Goal: Check status: Check status

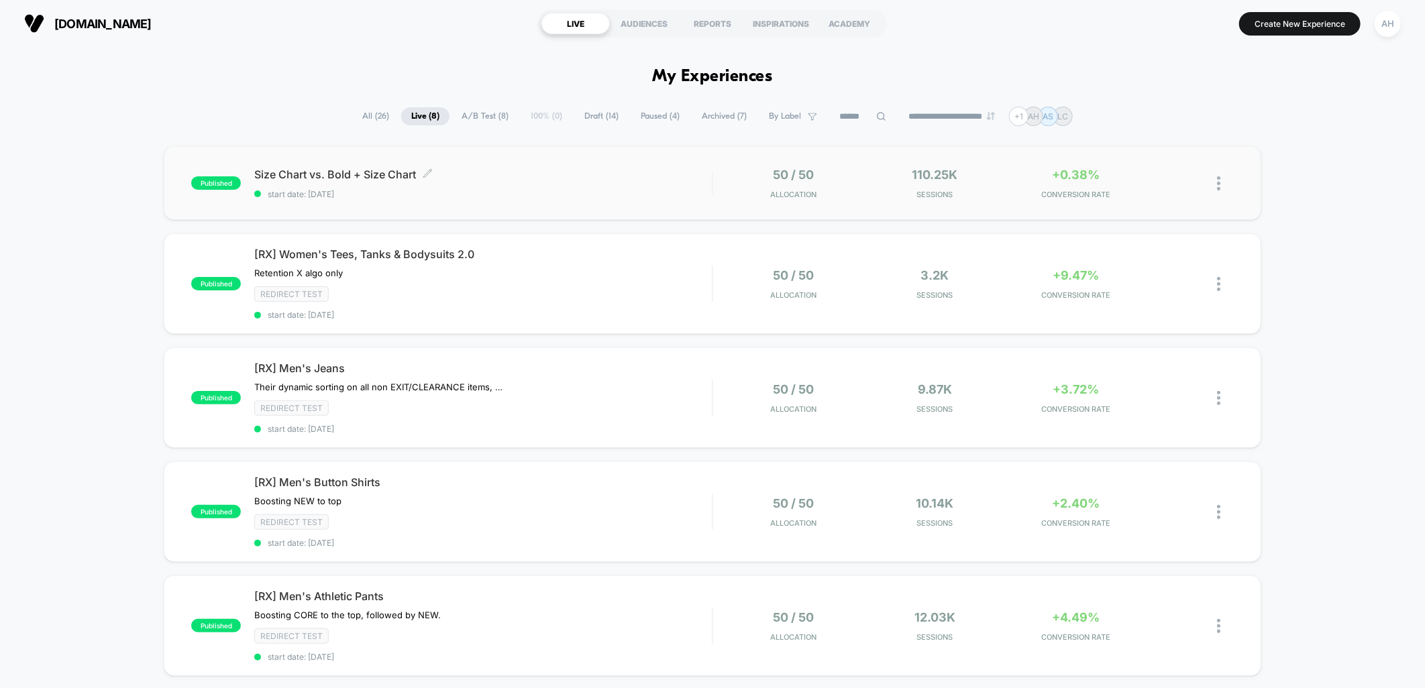
click at [567, 183] on div "Size Chart vs. Bold + Size Chart Click to edit experience details Click to edit…" at bounding box center [483, 184] width 458 height 32
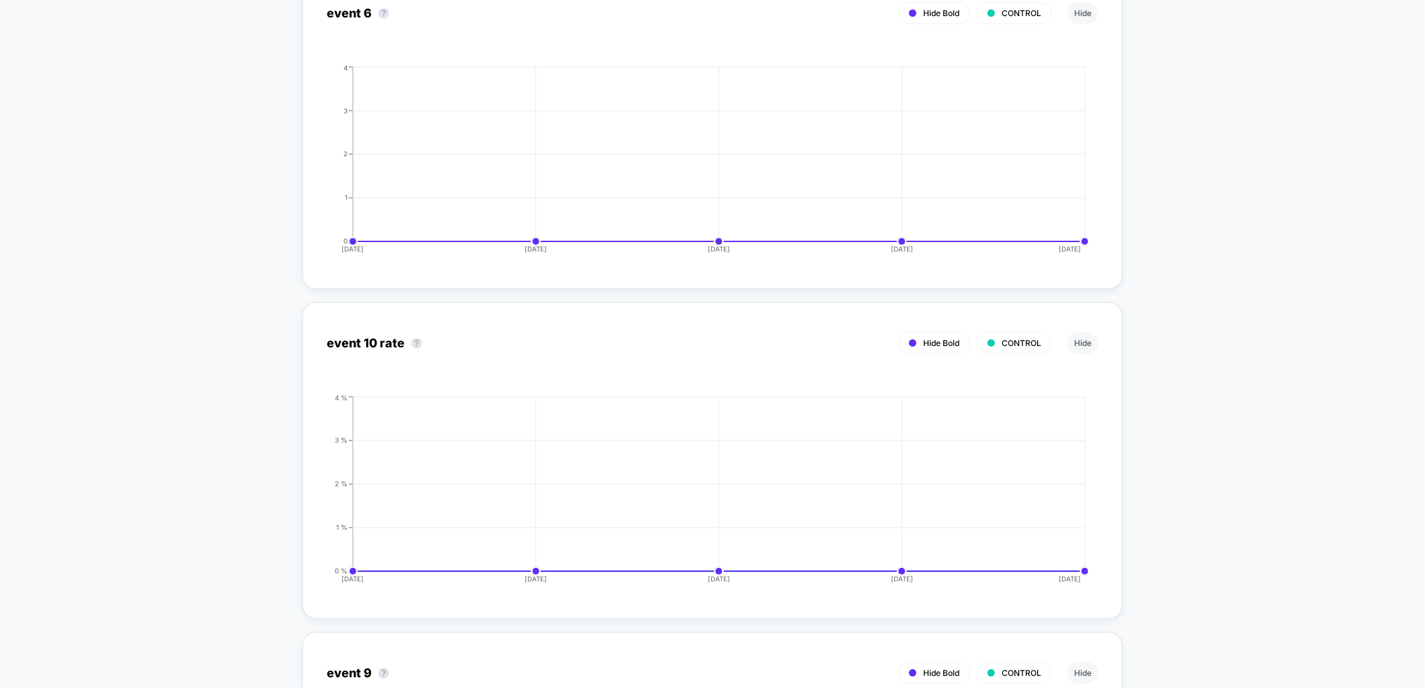
scroll to position [5964, 0]
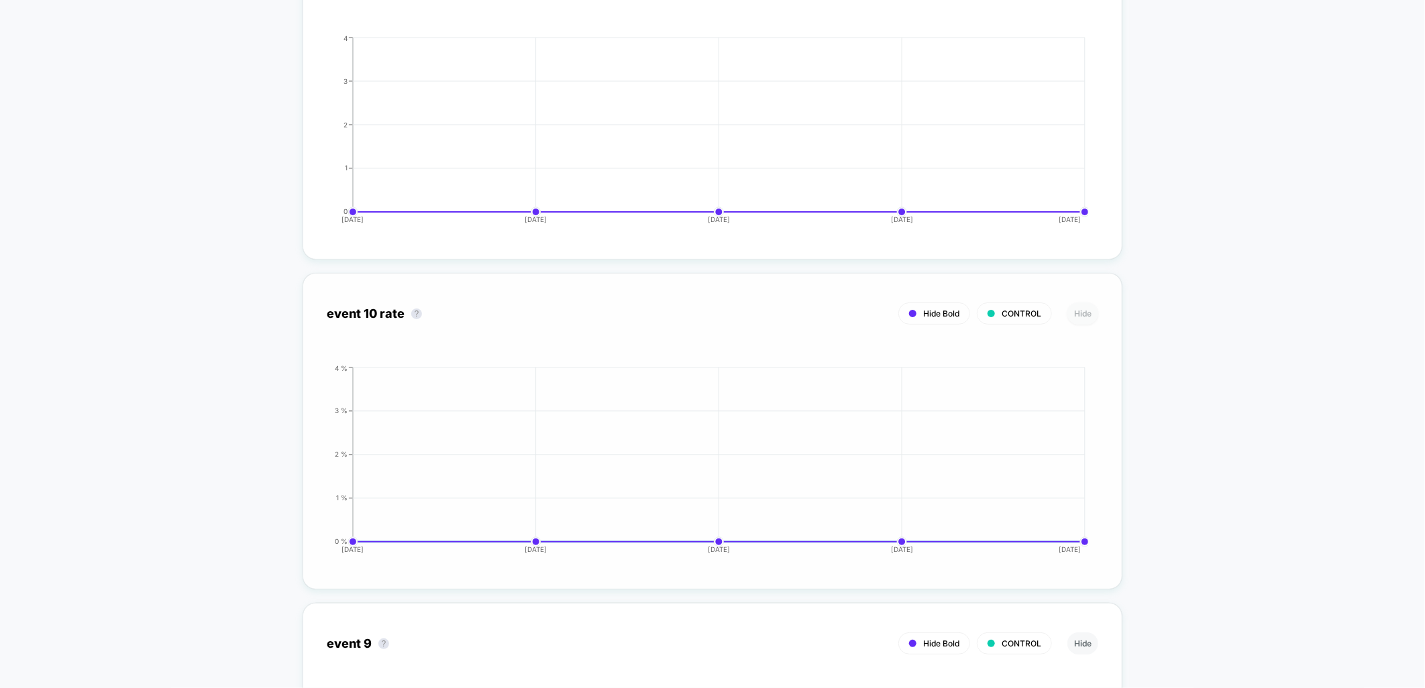
click at [1081, 303] on button "Hide" at bounding box center [1083, 314] width 31 height 22
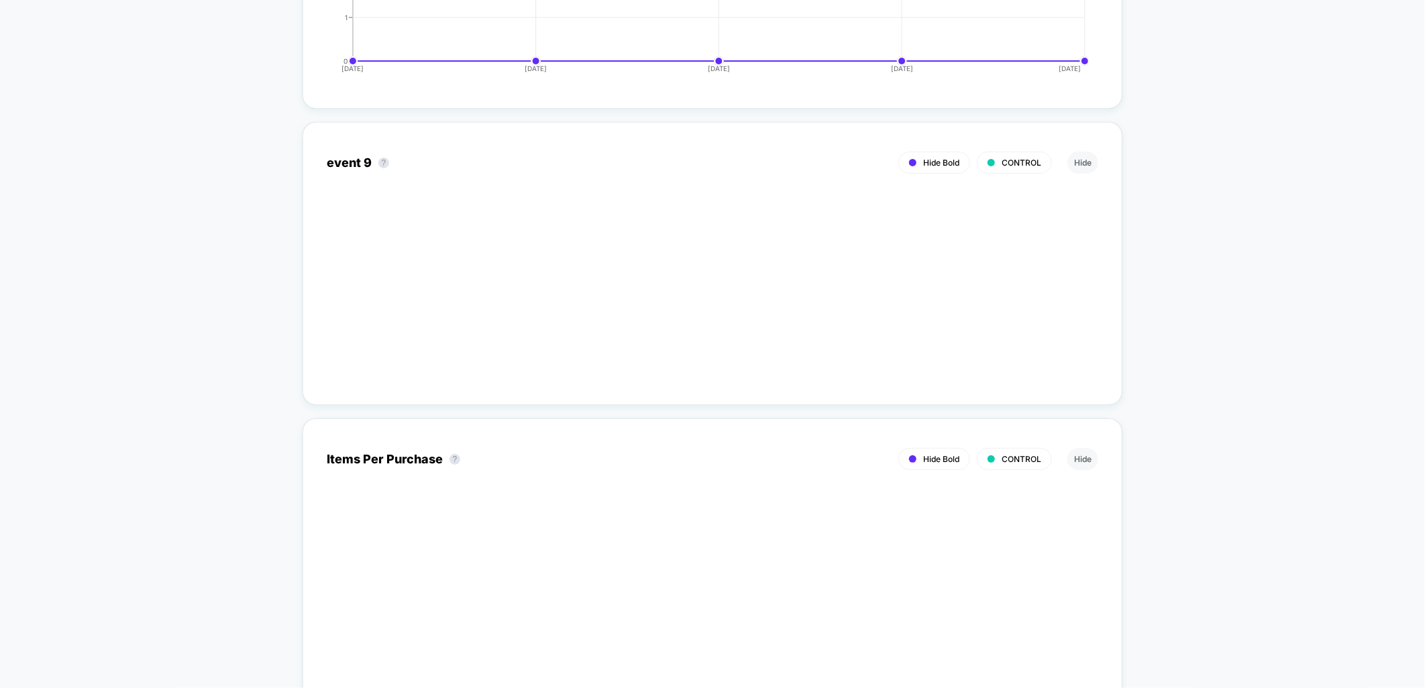
scroll to position [5815, 0]
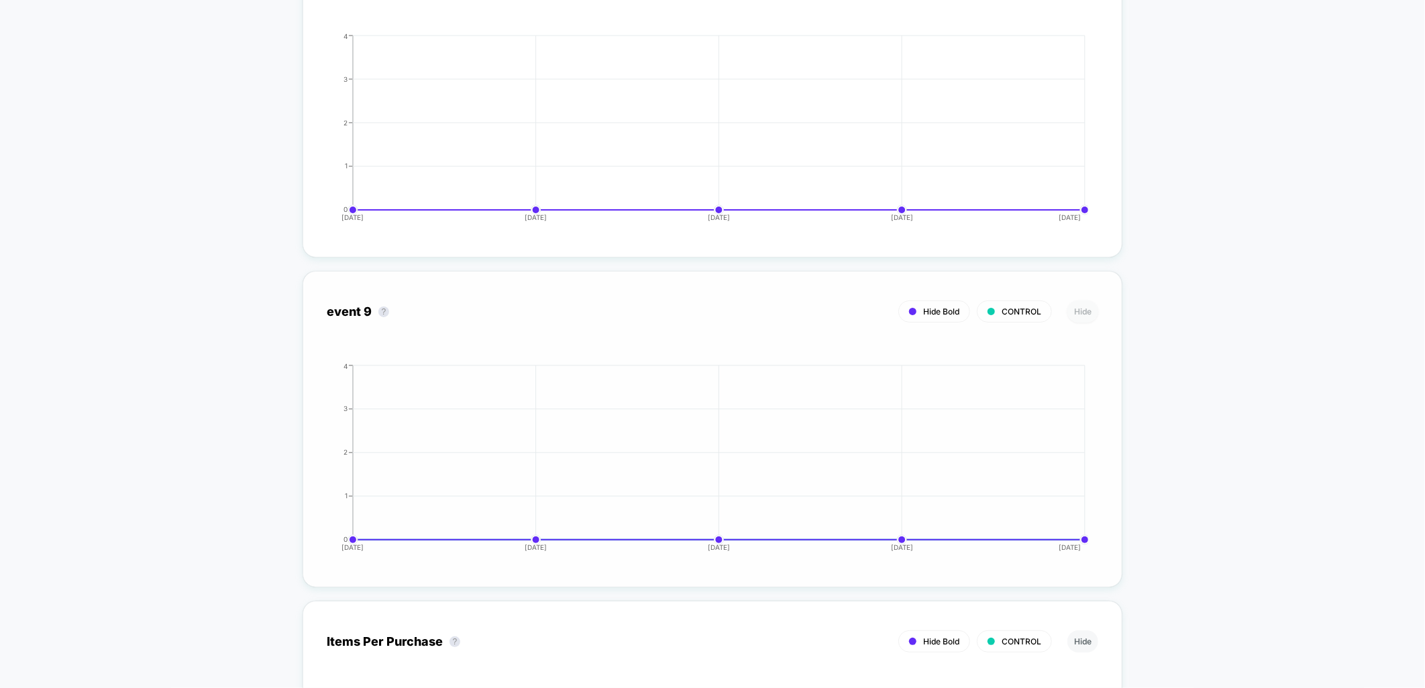
click at [1087, 301] on button "Hide" at bounding box center [1083, 312] width 31 height 22
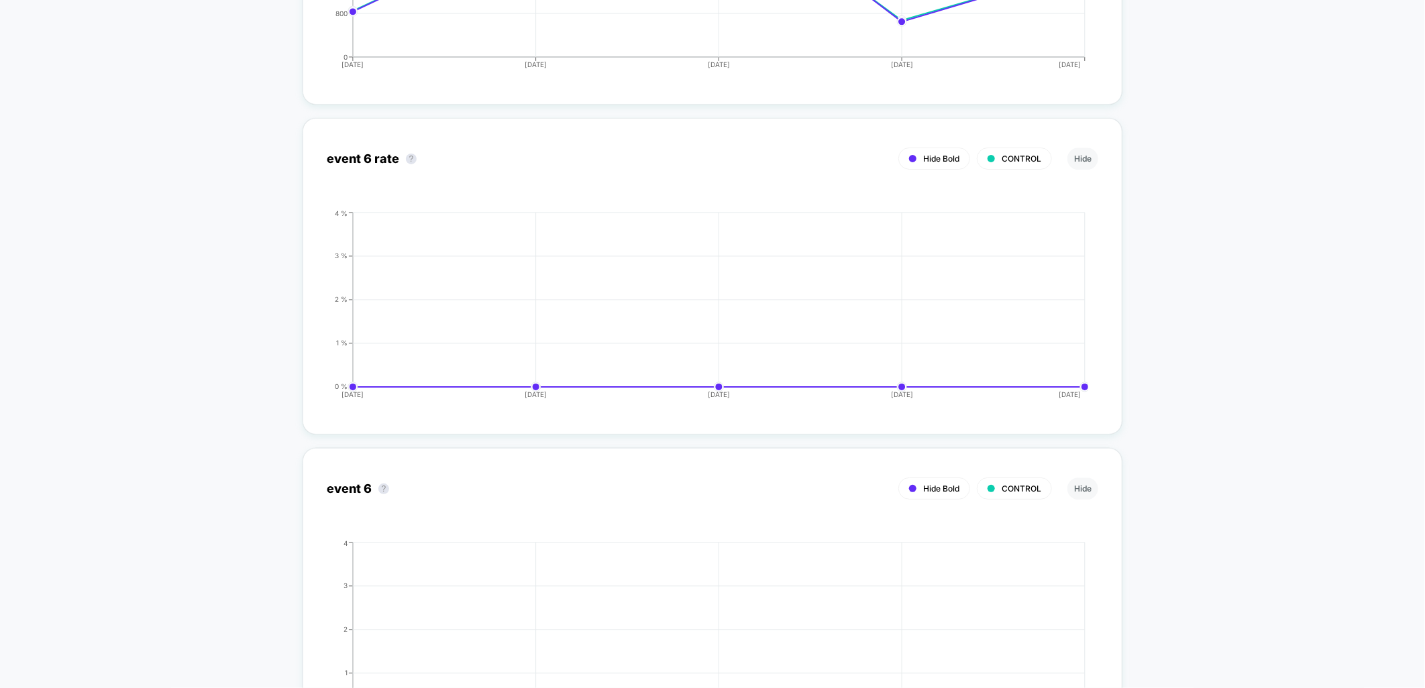
scroll to position [5293, 0]
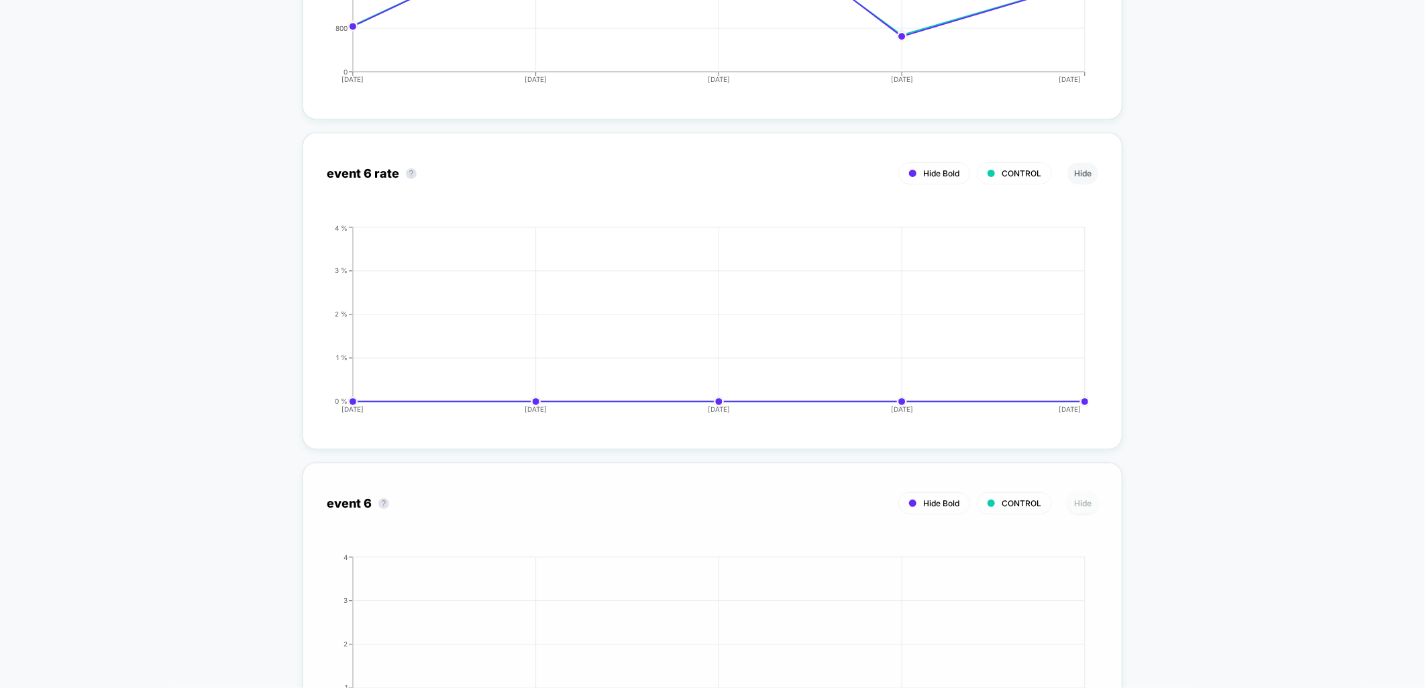
click at [1090, 493] on button "Hide" at bounding box center [1083, 504] width 31 height 22
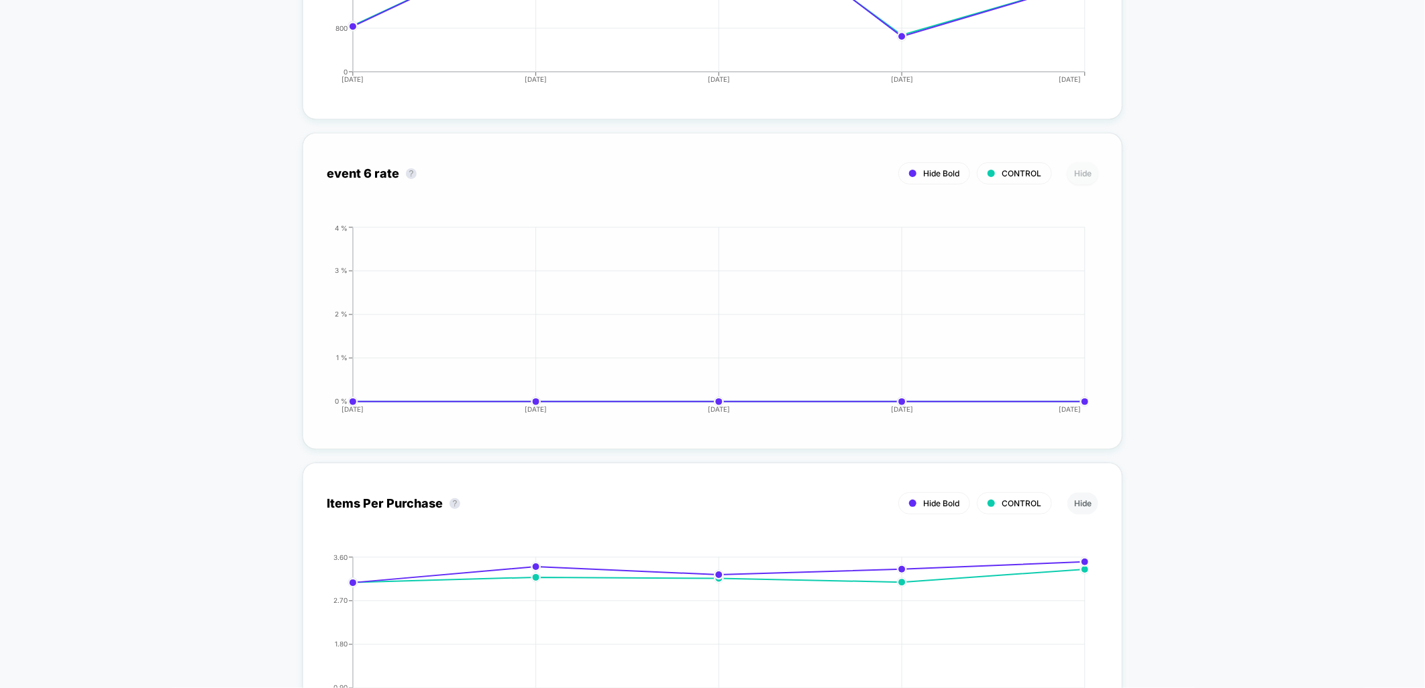
click at [1083, 162] on button "Hide" at bounding box center [1083, 173] width 31 height 22
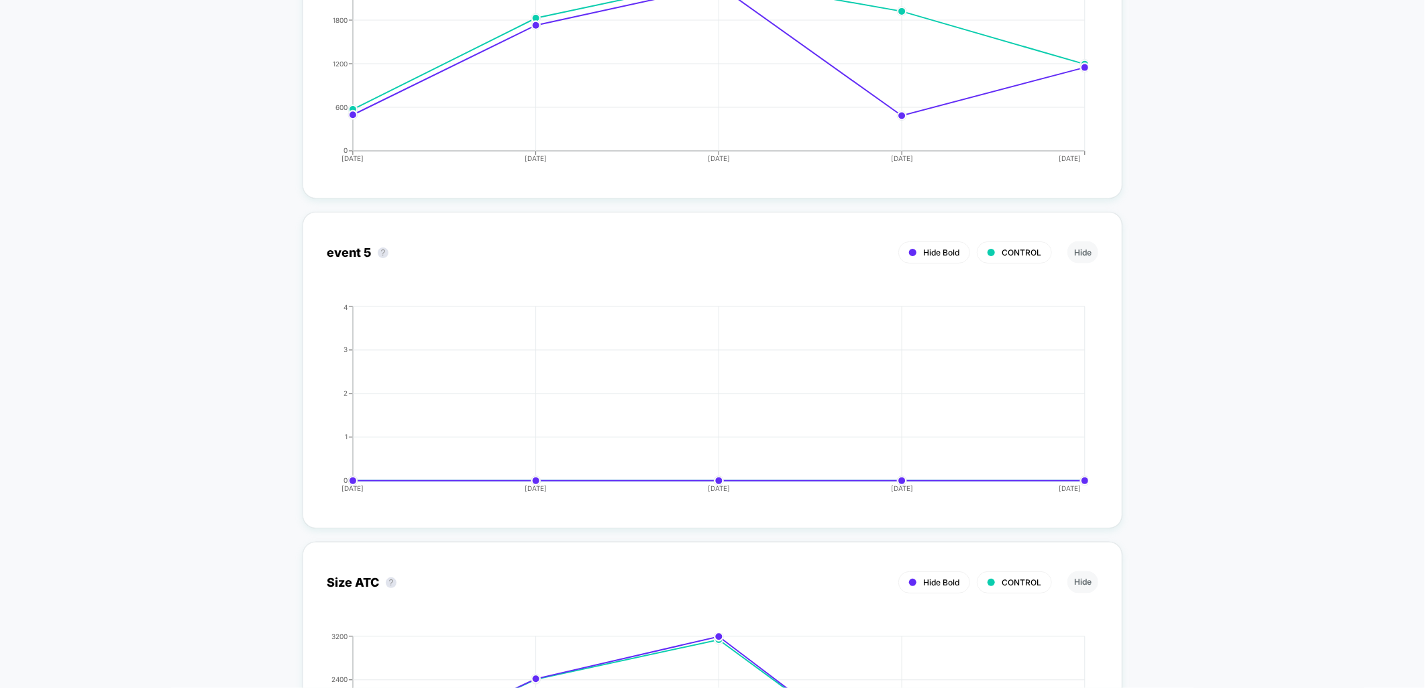
scroll to position [4547, 0]
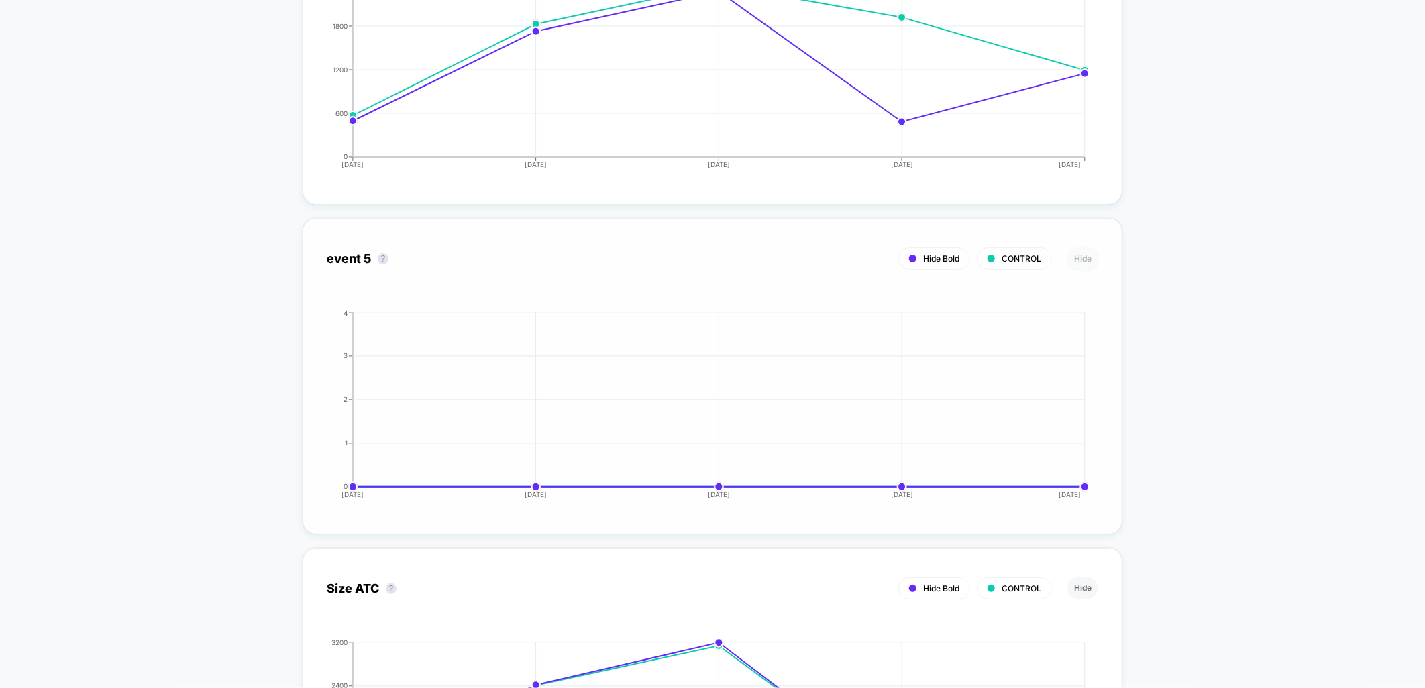
click at [1082, 248] on button "Hide" at bounding box center [1083, 259] width 31 height 22
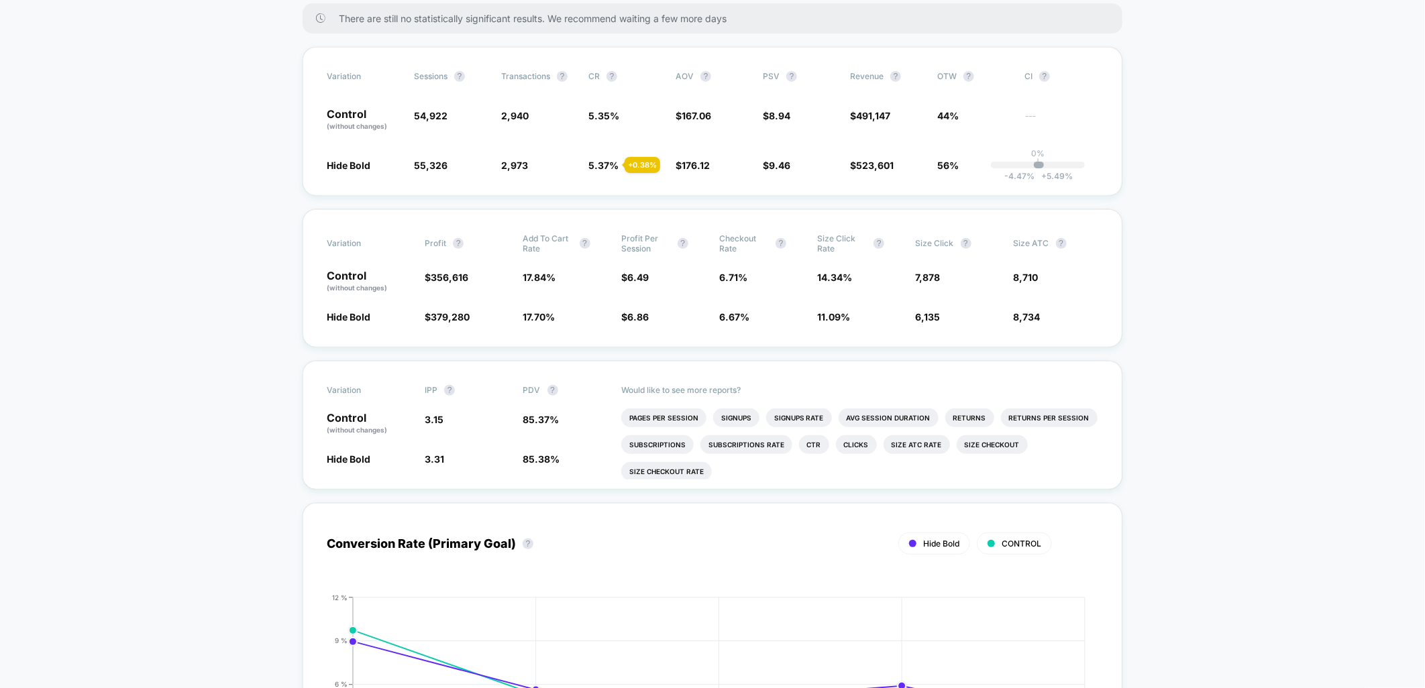
scroll to position [0, 0]
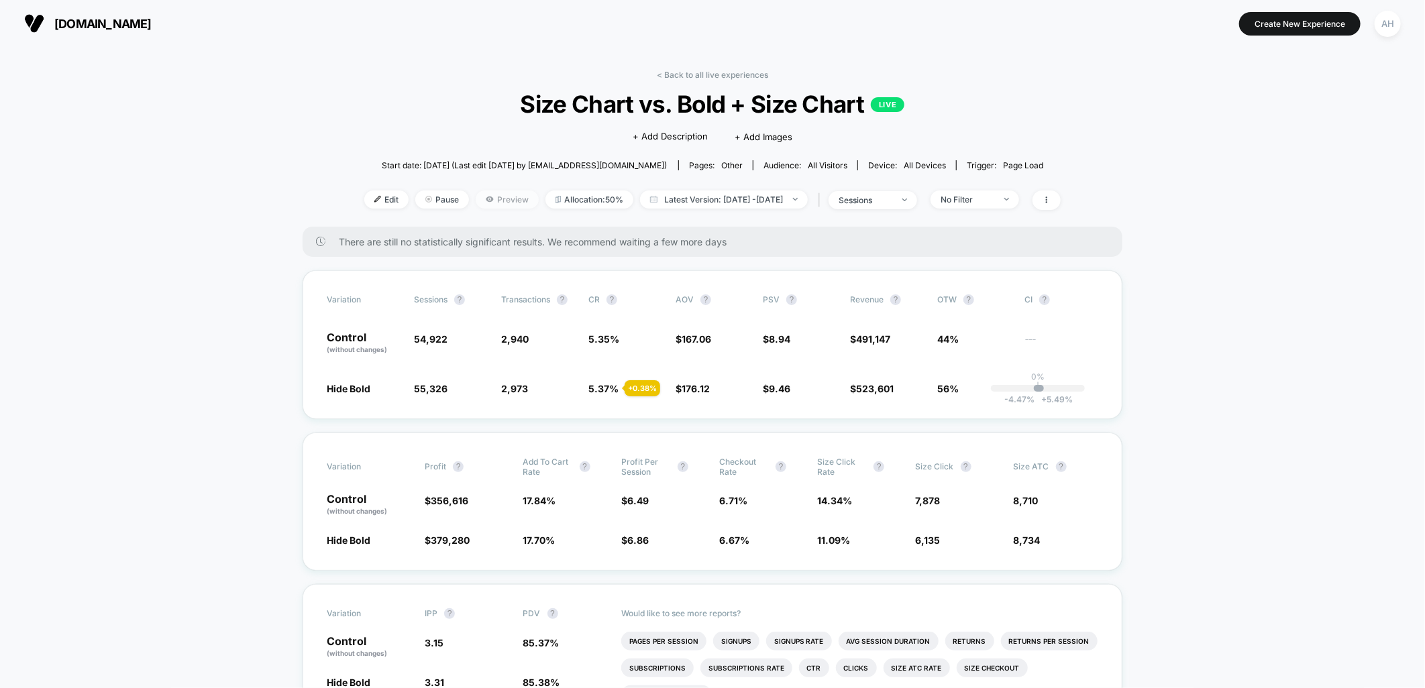
click at [498, 197] on span "Preview" at bounding box center [507, 200] width 63 height 18
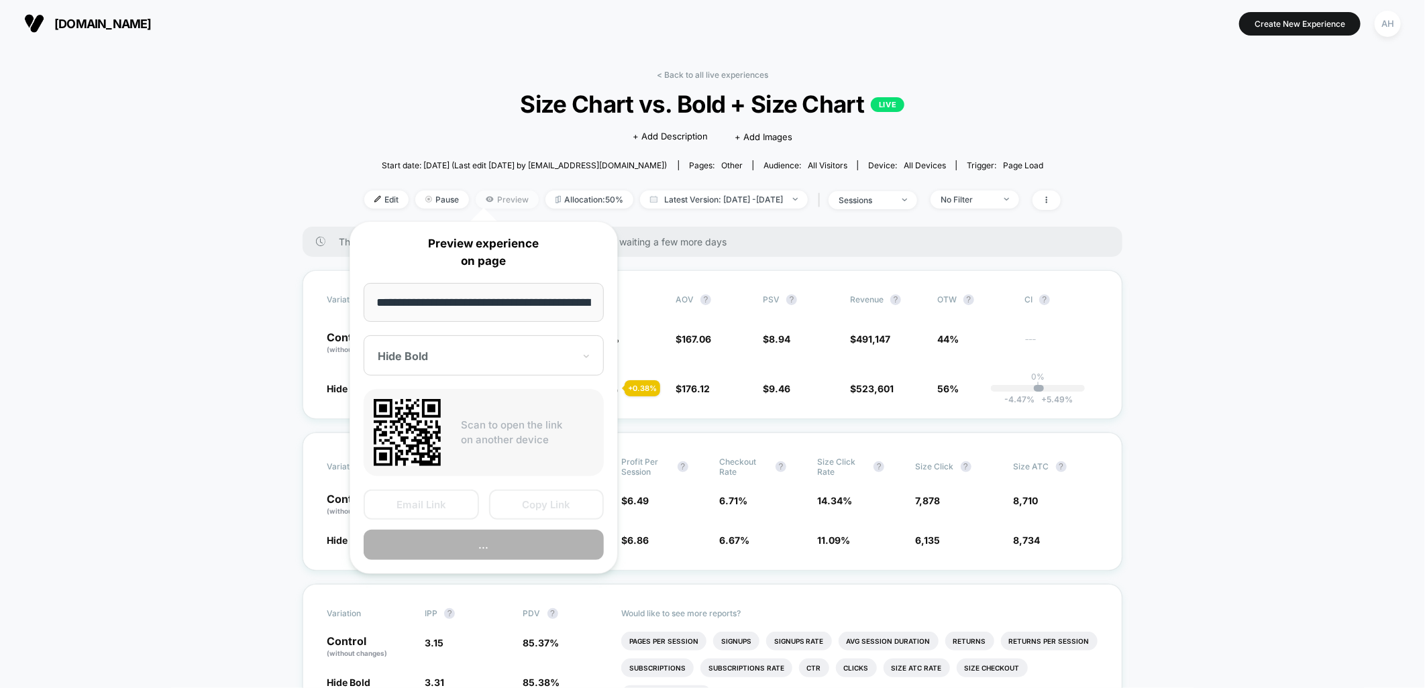
scroll to position [0, 130]
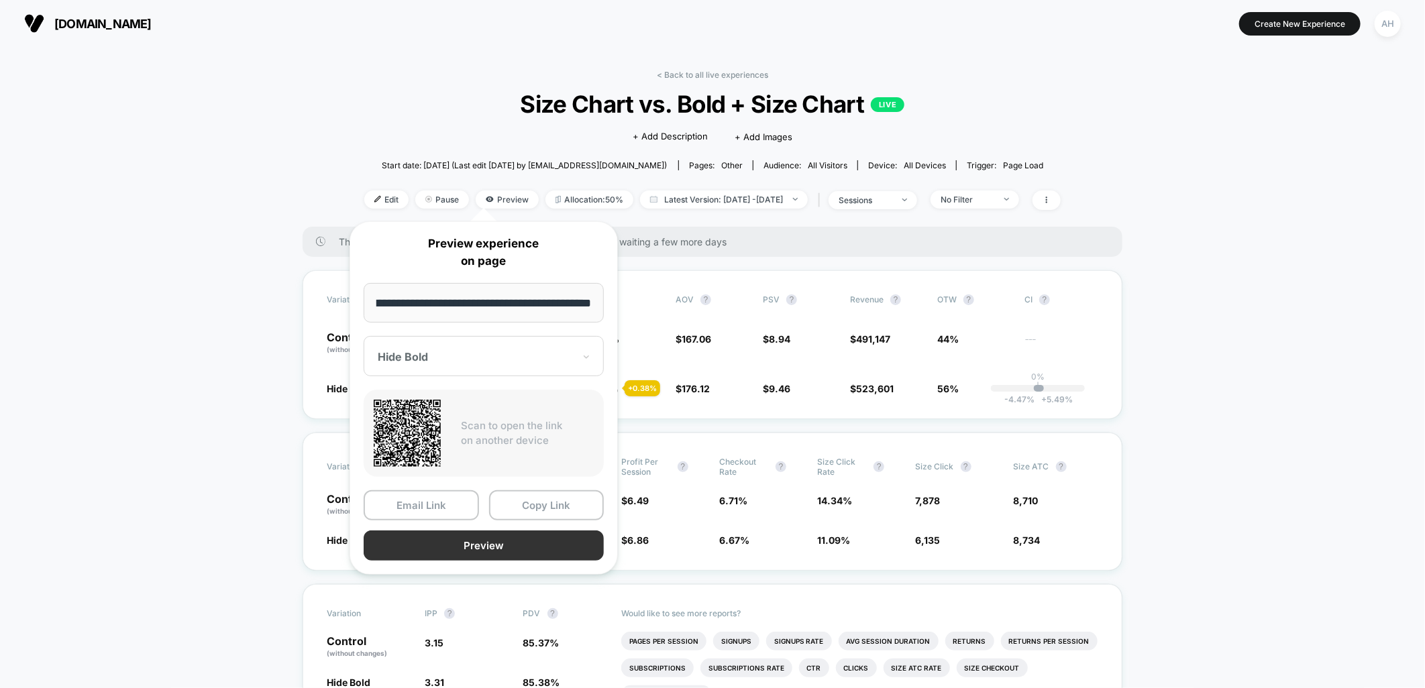
click at [535, 548] on button "Preview" at bounding box center [484, 546] width 240 height 30
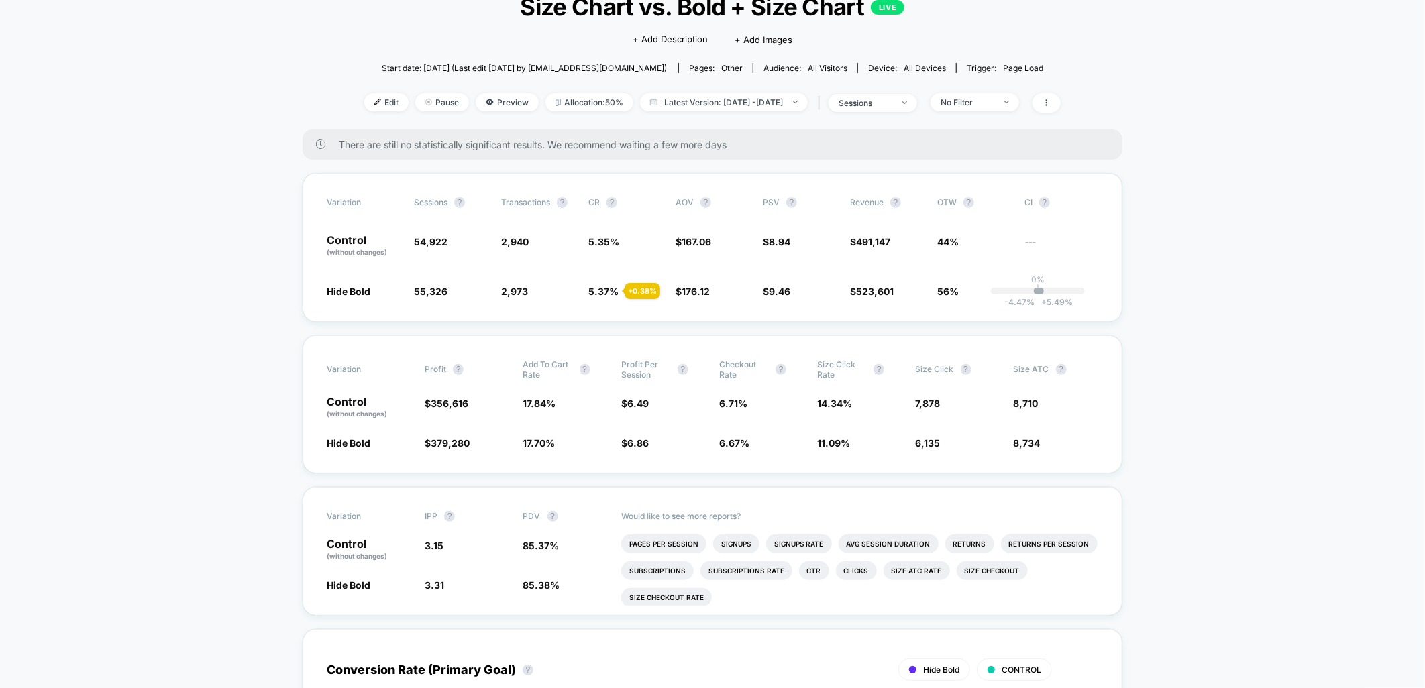
scroll to position [74, 0]
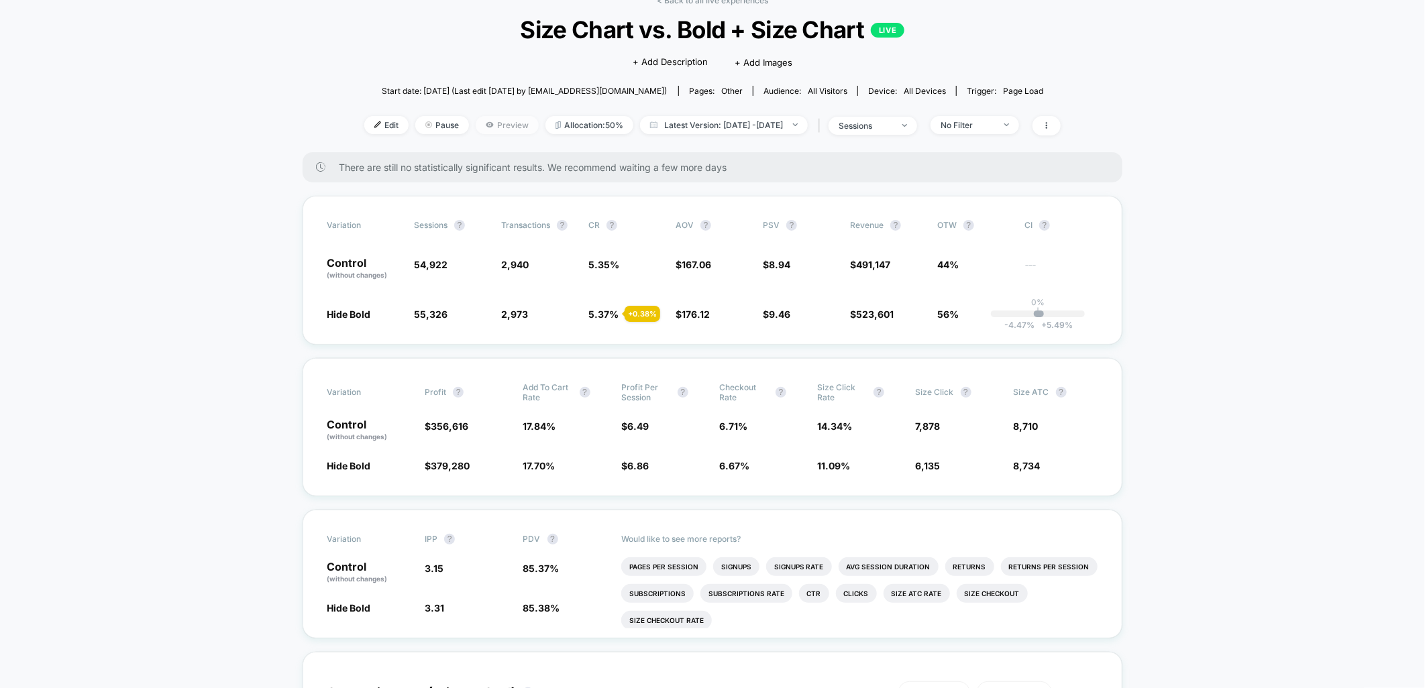
click at [493, 127] on span "Preview" at bounding box center [507, 125] width 63 height 18
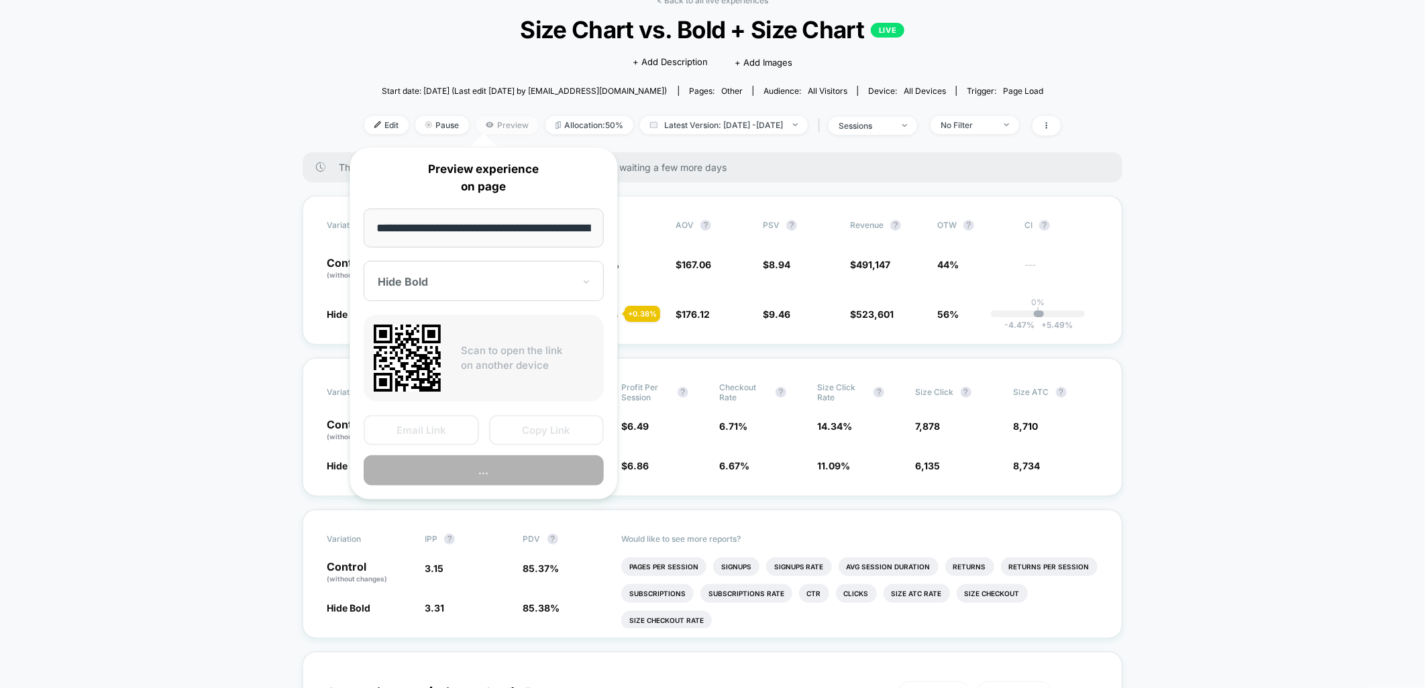
scroll to position [0, 130]
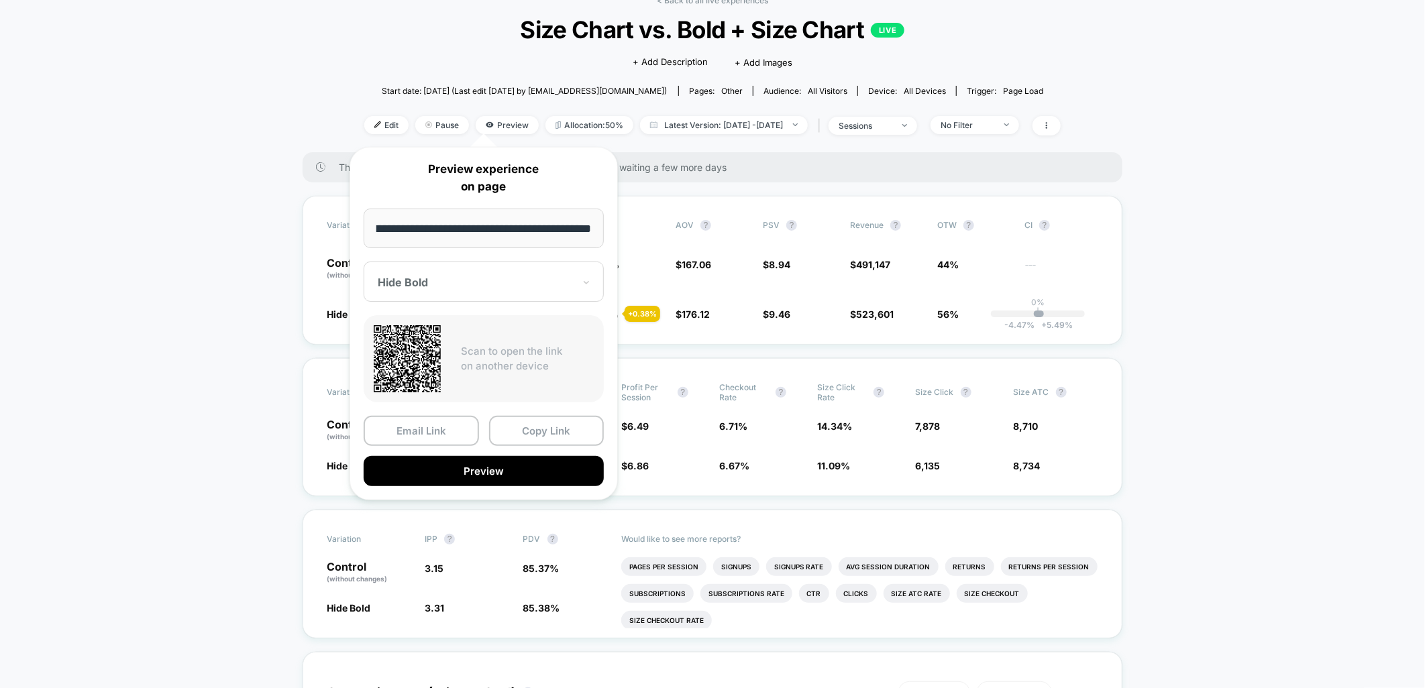
drag, startPoint x: 446, startPoint y: 289, endPoint x: 453, endPoint y: 294, distance: 8.7
click at [446, 289] on div "Hide Bold" at bounding box center [475, 282] width 199 height 16
click at [447, 346] on div "CONTROL" at bounding box center [483, 353] width 227 height 24
click at [519, 460] on button "Preview" at bounding box center [484, 471] width 240 height 30
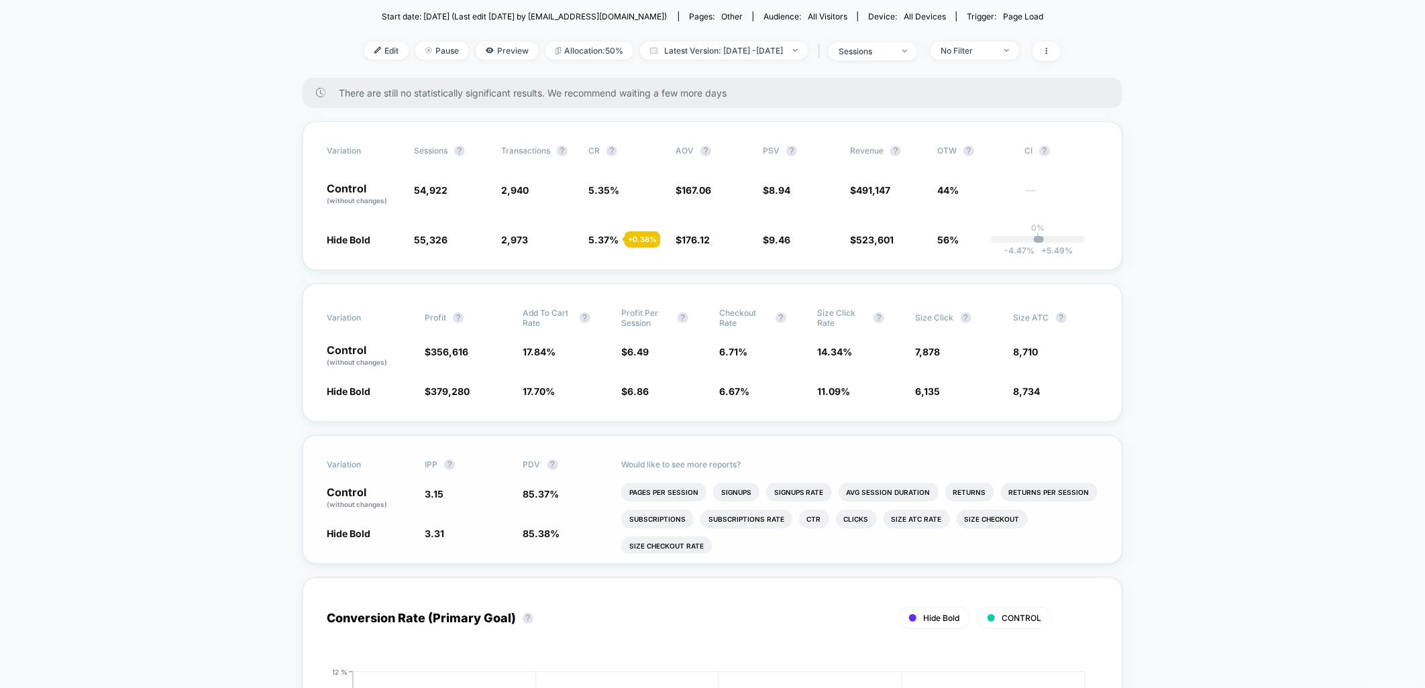
scroll to position [223, 0]
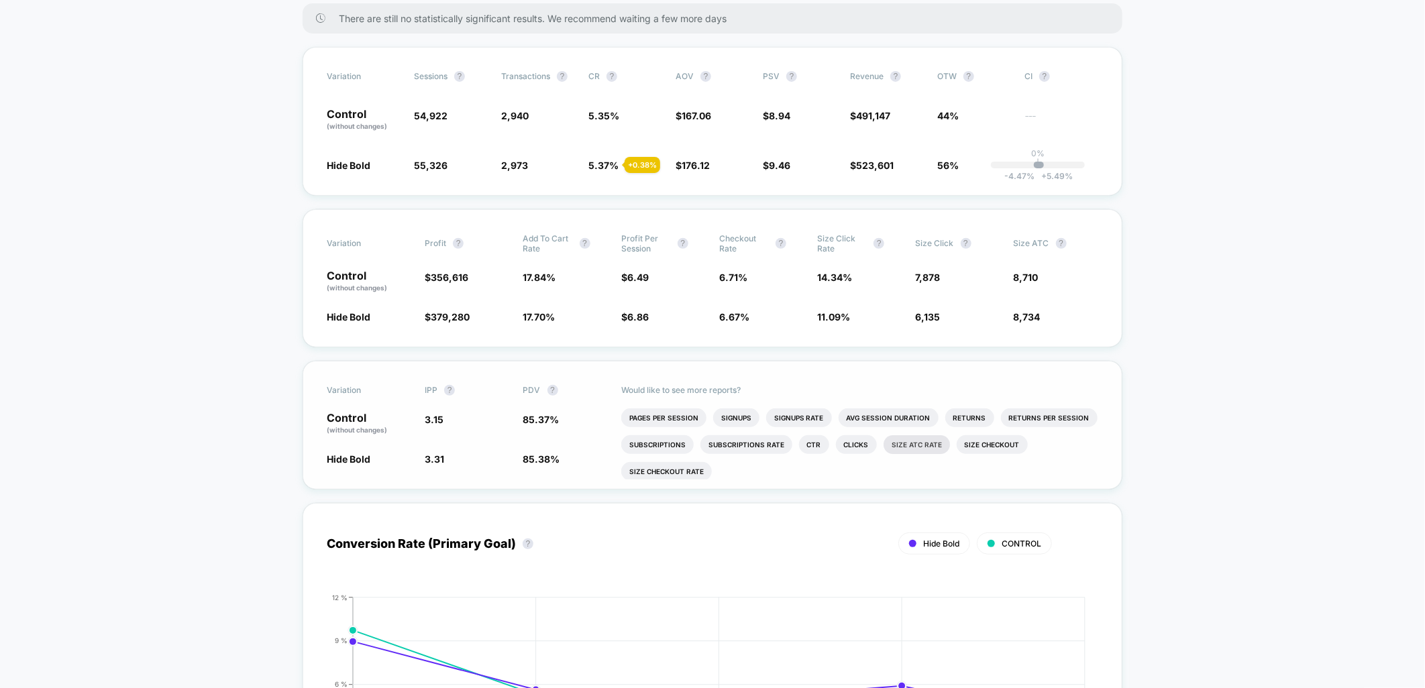
click at [907, 444] on li "Size ATC rate" at bounding box center [917, 444] width 66 height 19
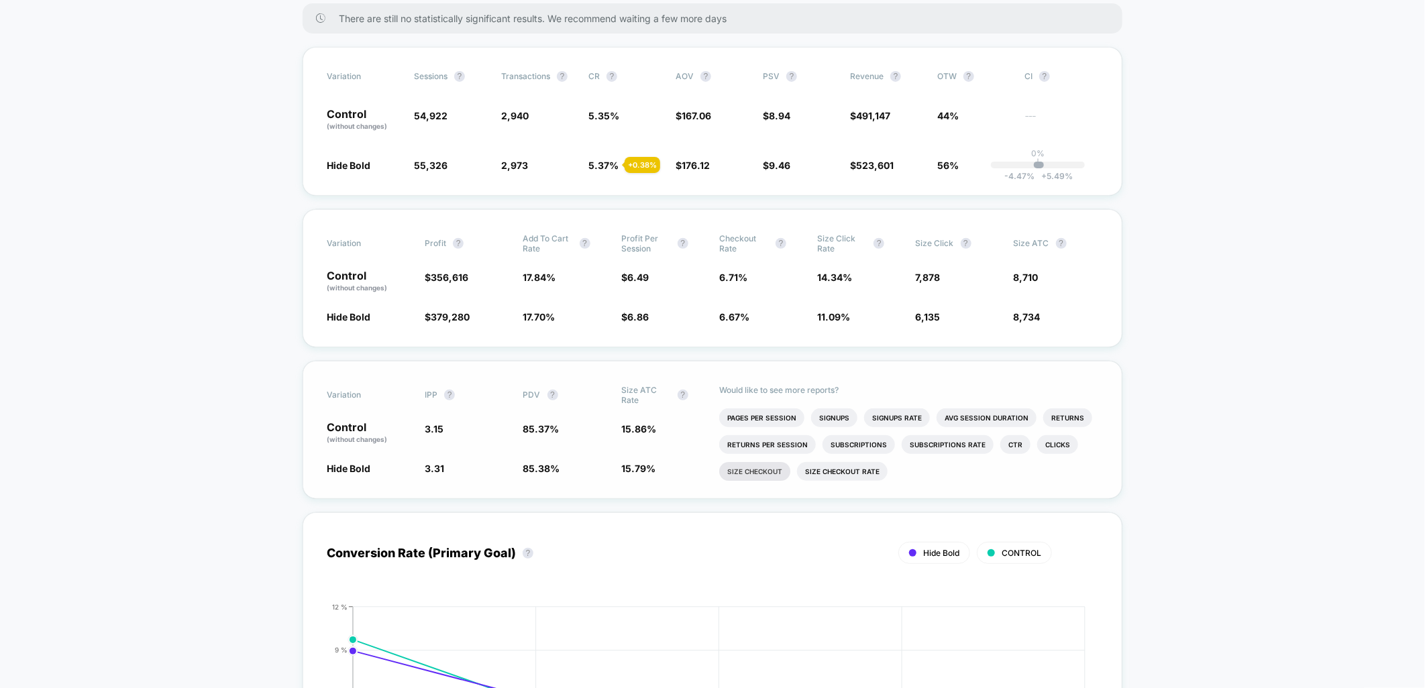
click at [770, 472] on li "Size Checkout" at bounding box center [754, 471] width 71 height 19
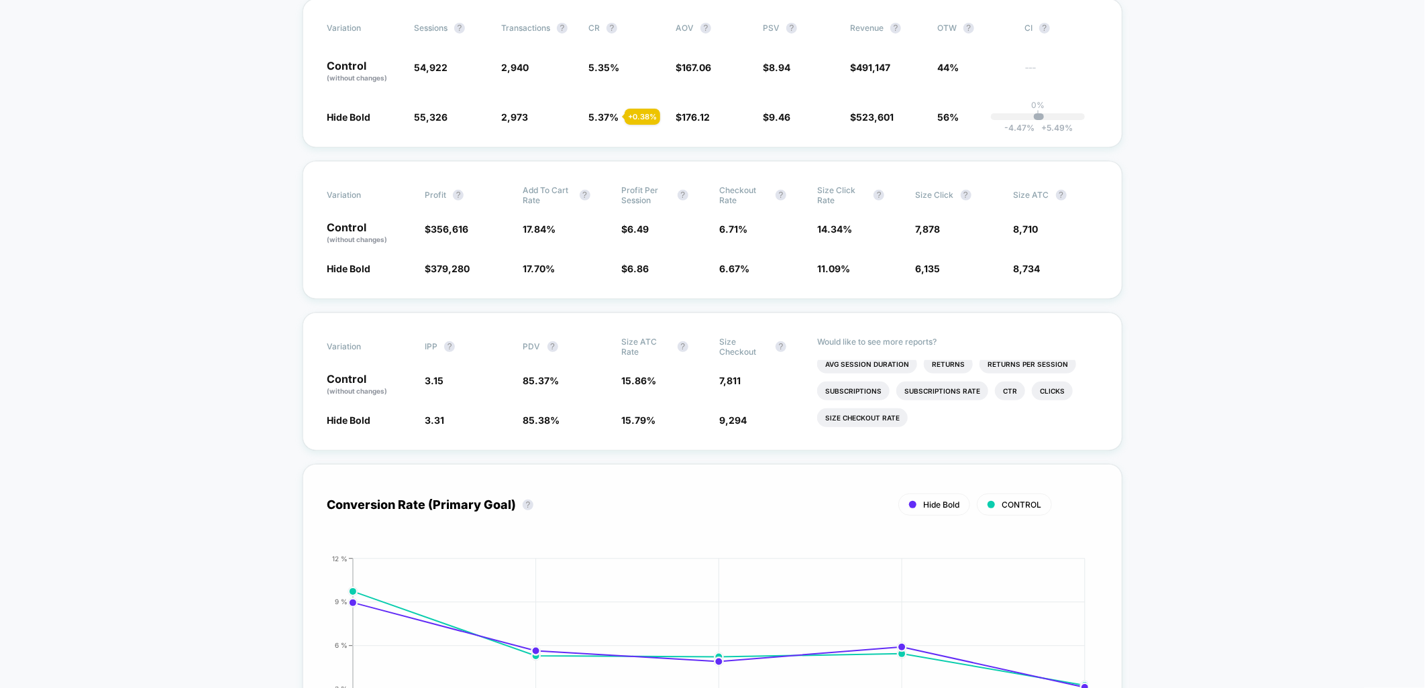
scroll to position [298, 0]
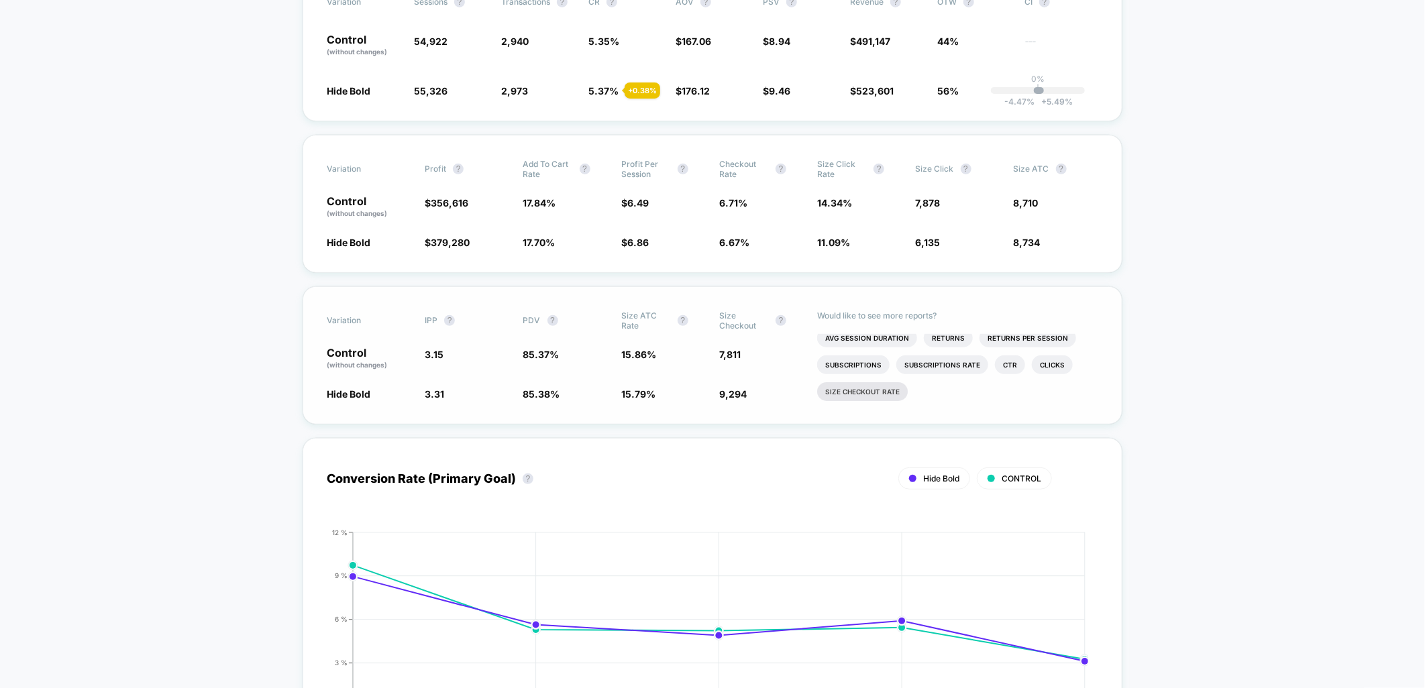
click at [876, 391] on li "Size Checkout rate" at bounding box center [862, 391] width 91 height 19
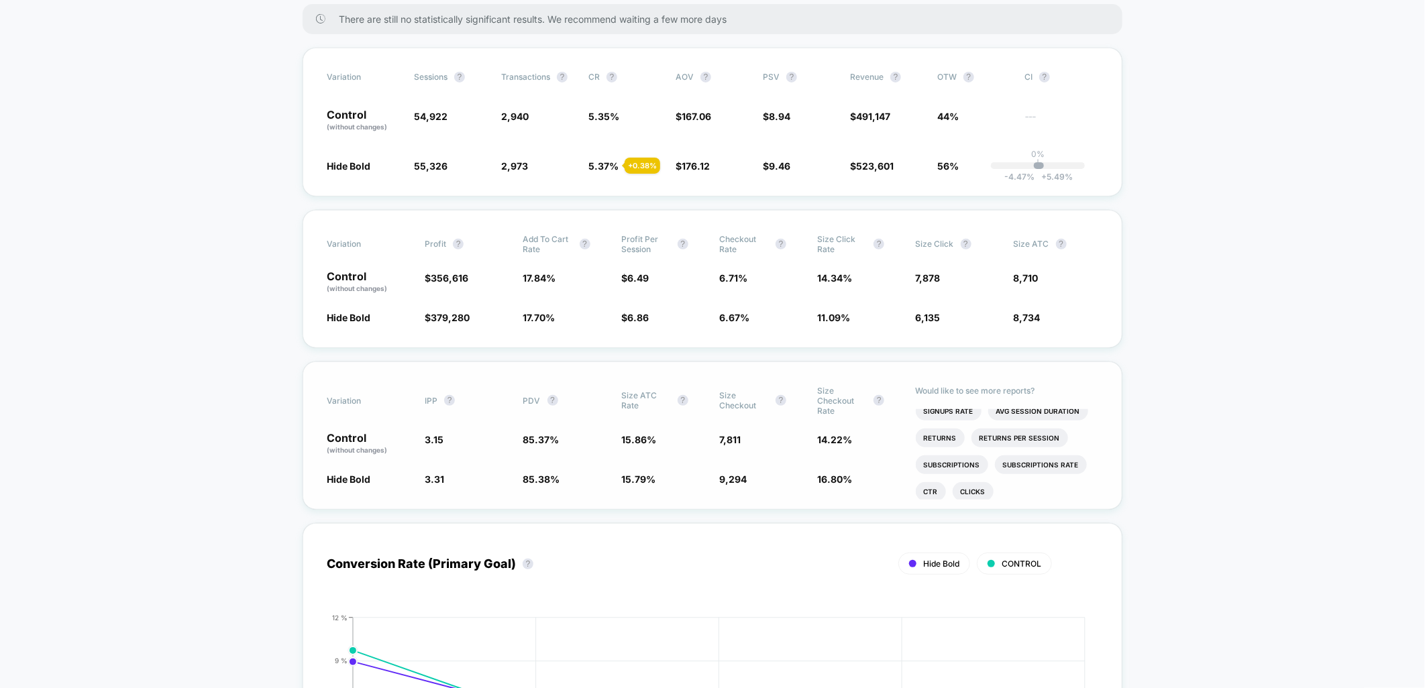
scroll to position [149, 0]
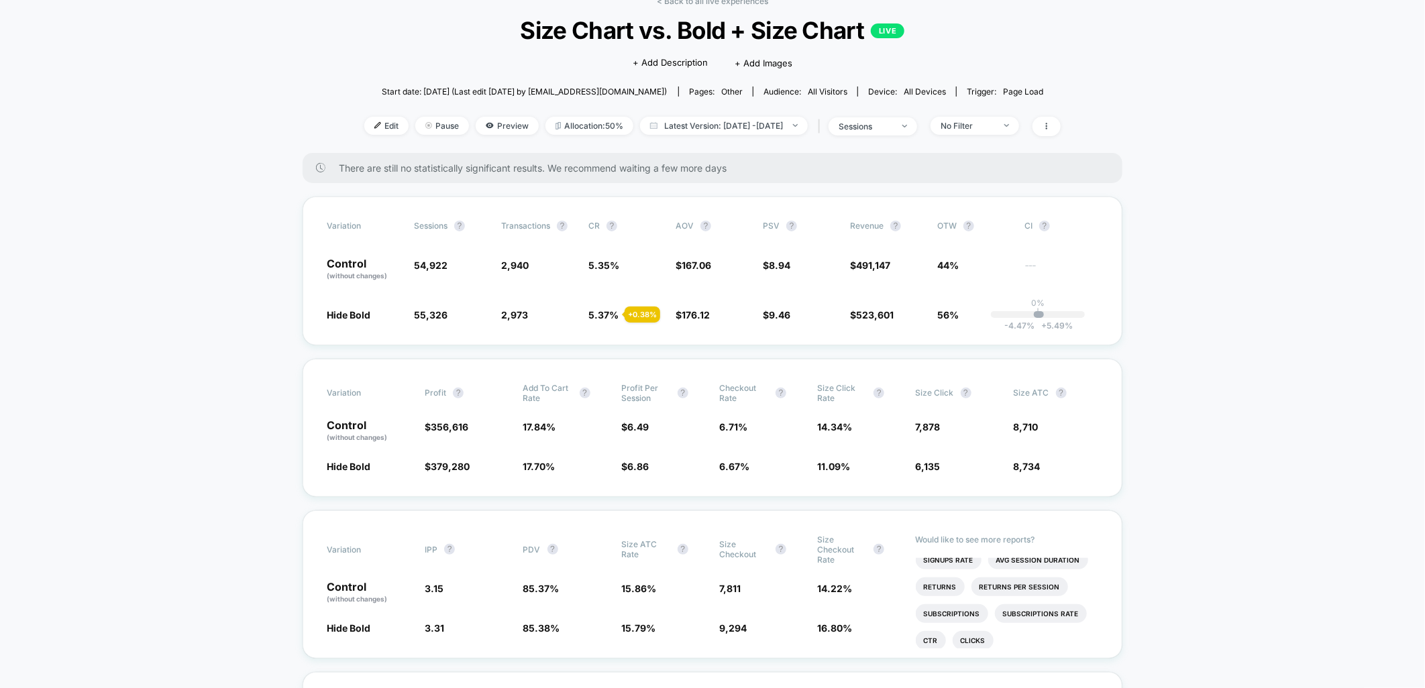
scroll to position [74, 0]
drag, startPoint x: 1235, startPoint y: 401, endPoint x: 1231, endPoint y: 282, distance: 118.9
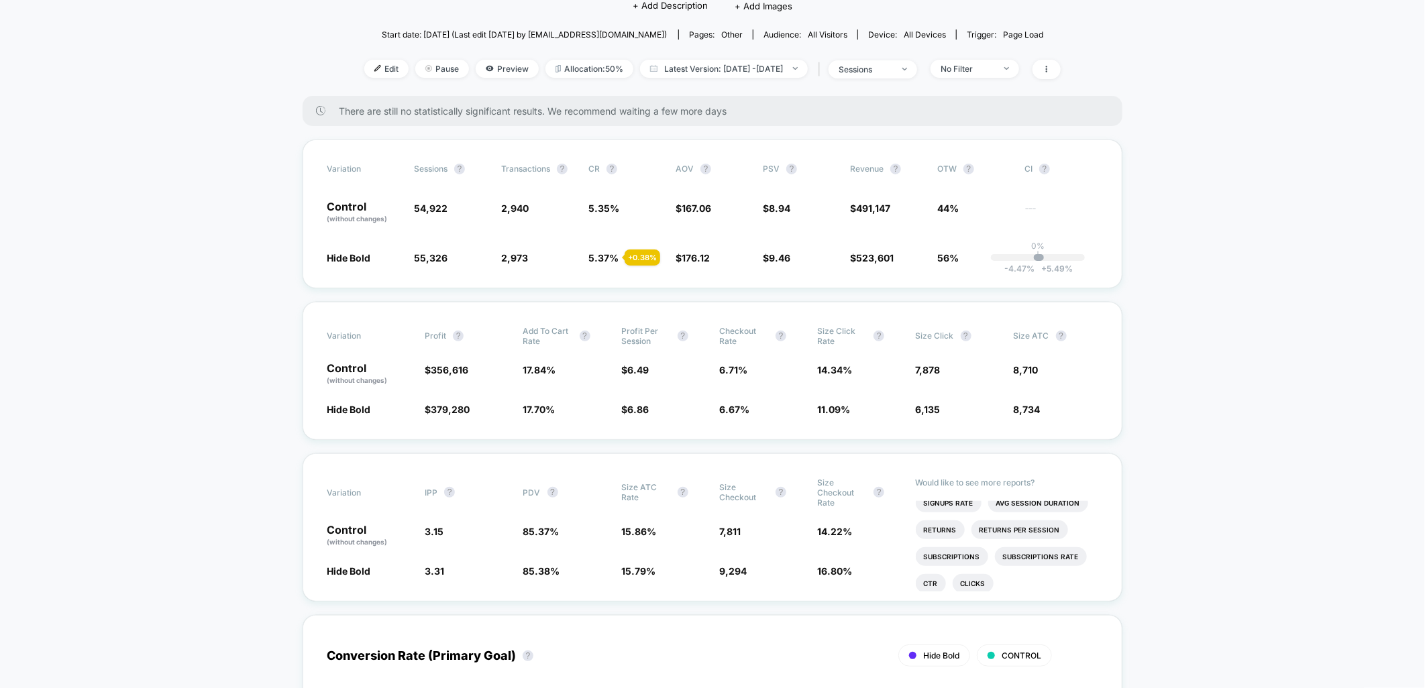
scroll to position [223, 0]
